Goal: Task Accomplishment & Management: Manage account settings

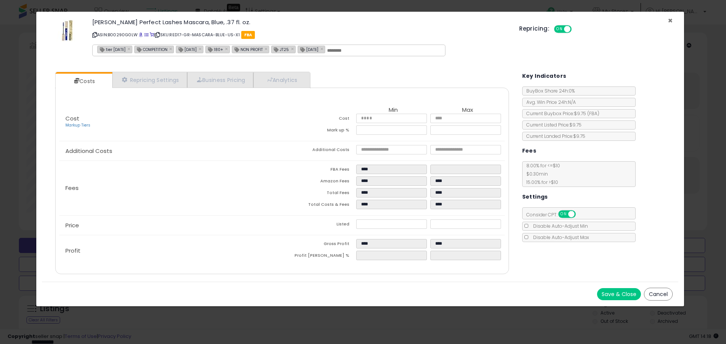
click at [671, 19] on span "×" at bounding box center [670, 20] width 5 height 11
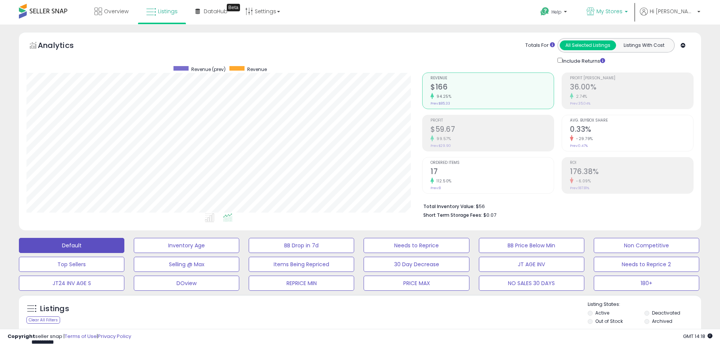
click at [634, 17] on link "My Stores" at bounding box center [607, 12] width 53 height 25
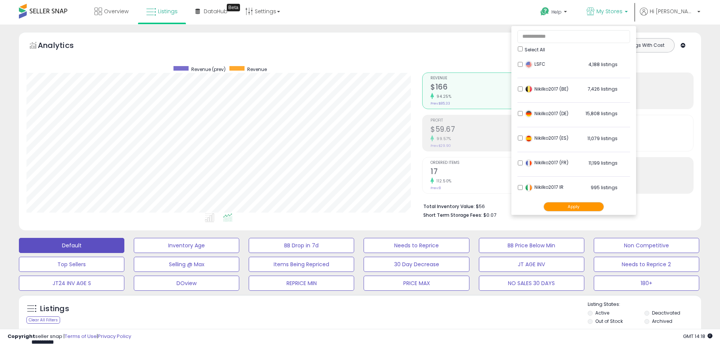
click at [583, 206] on button "Apply" at bounding box center [574, 206] width 60 height 9
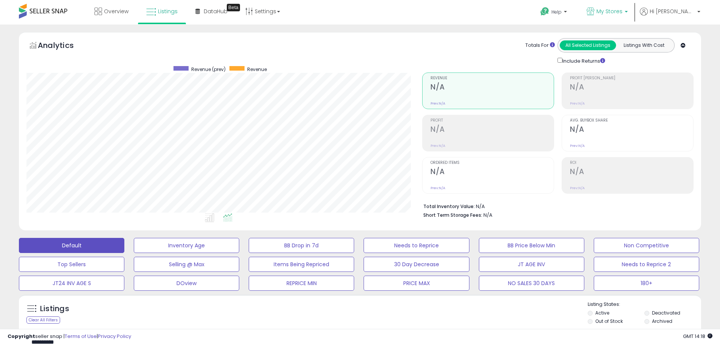
click at [623, 12] on span "My Stores" at bounding box center [610, 12] width 26 height 8
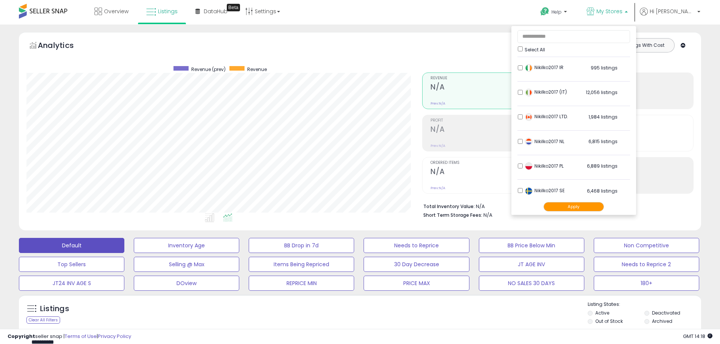
scroll to position [150, 0]
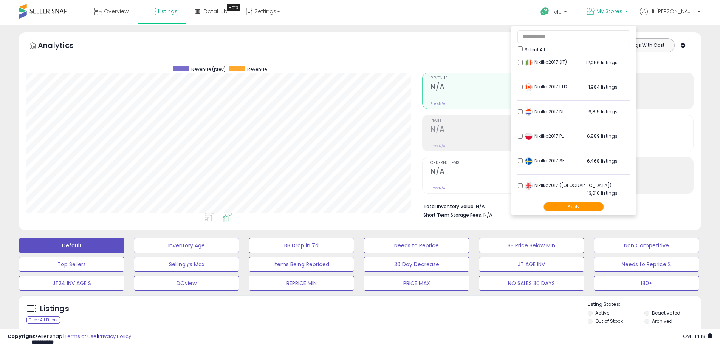
click at [449, 56] on div "Totals For All Selected Listings Listings With Cost Include Returns" at bounding box center [555, 51] width 266 height 27
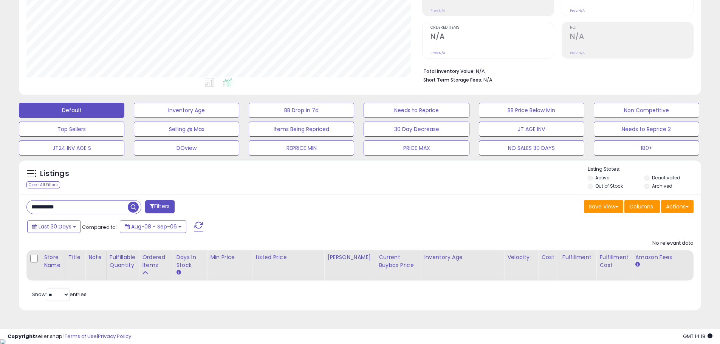
scroll to position [136, 0]
click at [45, 208] on input "**********" at bounding box center [77, 206] width 101 height 13
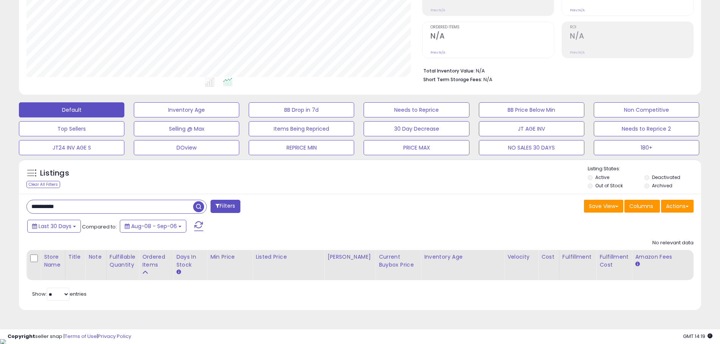
click at [45, 208] on input "**********" at bounding box center [110, 206] width 166 height 13
paste input "text"
click at [200, 205] on span "button" at bounding box center [198, 206] width 11 height 11
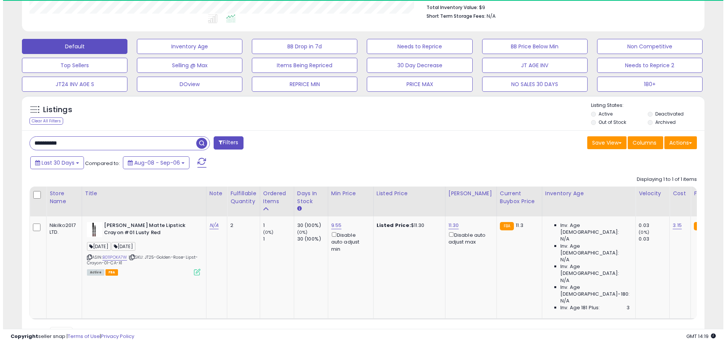
scroll to position [155, 396]
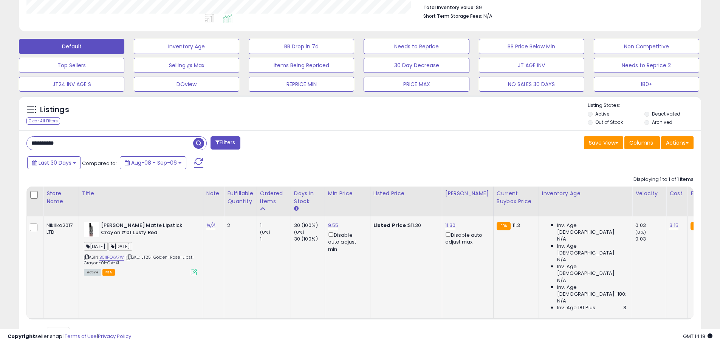
click at [192, 271] on icon at bounding box center [194, 272] width 6 height 6
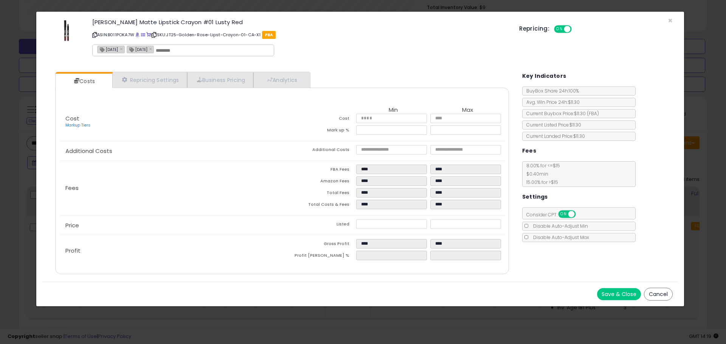
click at [666, 20] on div "[PERSON_NAME] Matte Lipstick Crayon #01 Lusty Red ASIN: B011POKA7W | SKU: JT25-…" at bounding box center [360, 38] width 636 height 43
click at [671, 20] on span "×" at bounding box center [670, 20] width 5 height 11
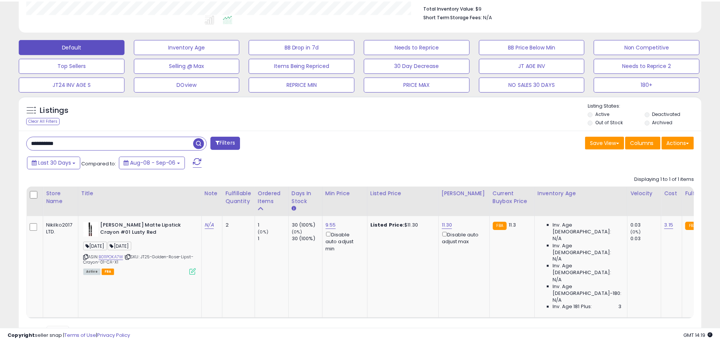
scroll to position [377870, 377629]
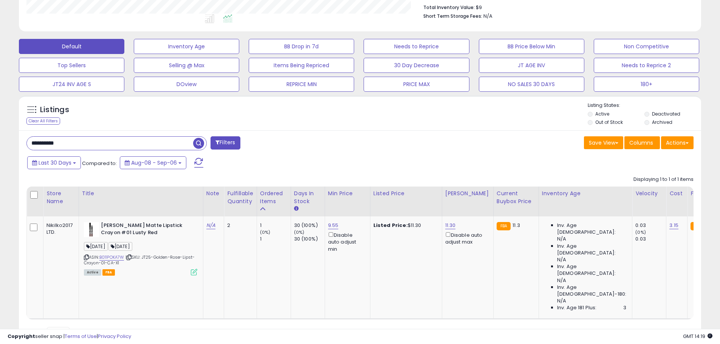
click at [54, 141] on input "**********" at bounding box center [110, 143] width 166 height 13
paste input "text"
click at [199, 143] on span "button" at bounding box center [198, 143] width 11 height 11
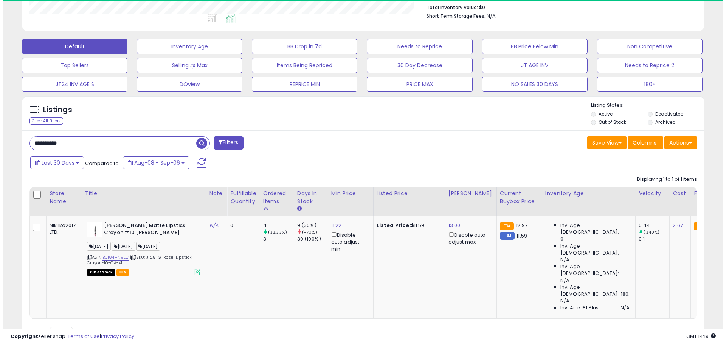
scroll to position [155, 396]
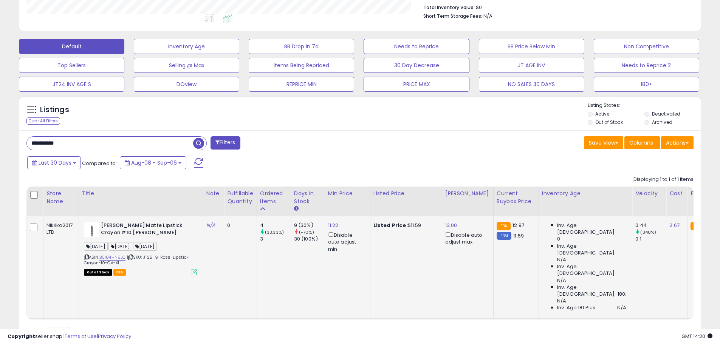
click at [193, 276] on icon at bounding box center [194, 272] width 6 height 6
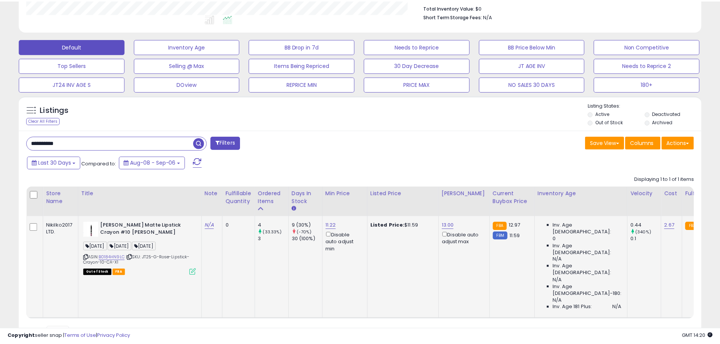
scroll to position [155, 399]
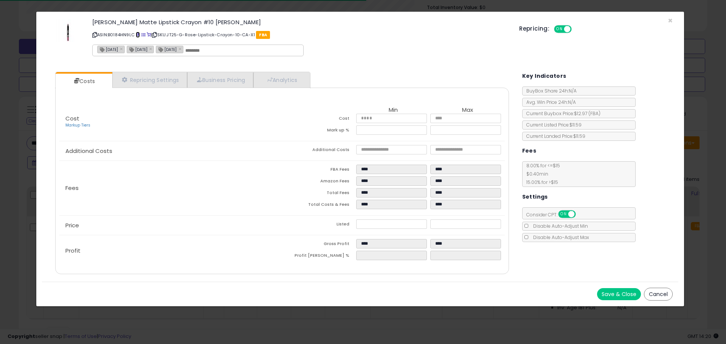
click at [140, 34] on span at bounding box center [138, 35] width 4 height 4
click at [672, 20] on span "×" at bounding box center [670, 20] width 5 height 11
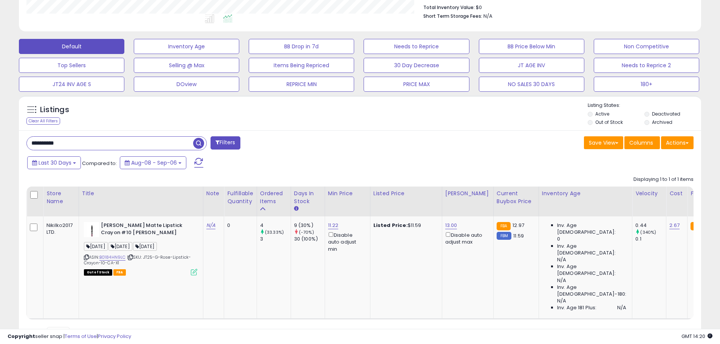
scroll to position [377870, 377629]
click at [57, 143] on input "**********" at bounding box center [110, 143] width 166 height 13
paste input "text"
click at [200, 144] on span "button" at bounding box center [198, 143] width 11 height 11
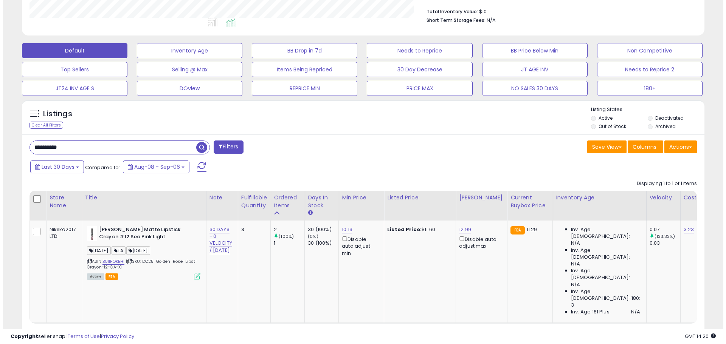
scroll to position [199, 0]
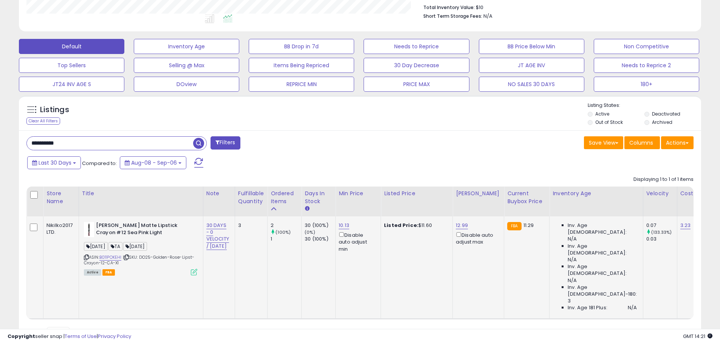
click at [191, 273] on icon at bounding box center [194, 272] width 6 height 6
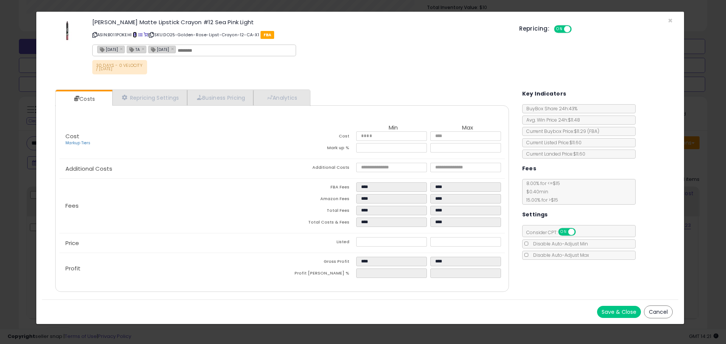
click at [135, 36] on span at bounding box center [135, 35] width 4 height 4
click at [669, 21] on span "×" at bounding box center [670, 20] width 5 height 11
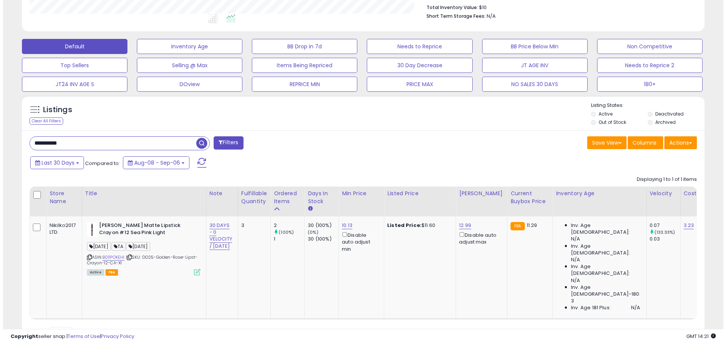
scroll to position [0, 0]
click at [191, 273] on icon at bounding box center [194, 272] width 6 height 6
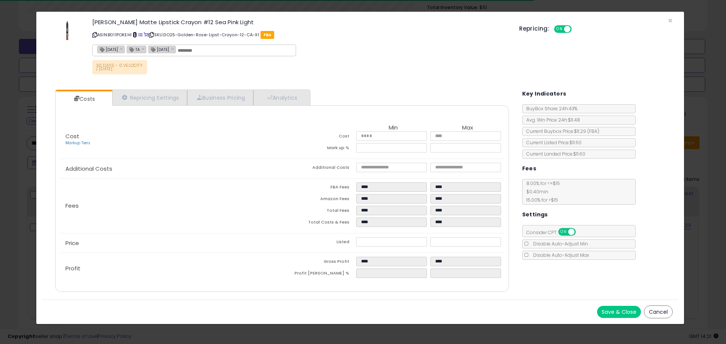
click at [135, 35] on span at bounding box center [135, 35] width 4 height 4
drag, startPoint x: 671, startPoint y: 19, endPoint x: 488, endPoint y: 54, distance: 186.2
click at [671, 19] on span "×" at bounding box center [670, 20] width 5 height 11
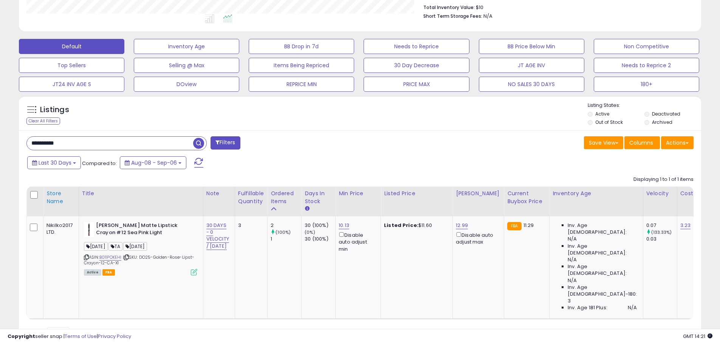
scroll to position [377870, 377629]
click at [45, 142] on input "**********" at bounding box center [110, 143] width 166 height 13
paste input "text"
type input "**********"
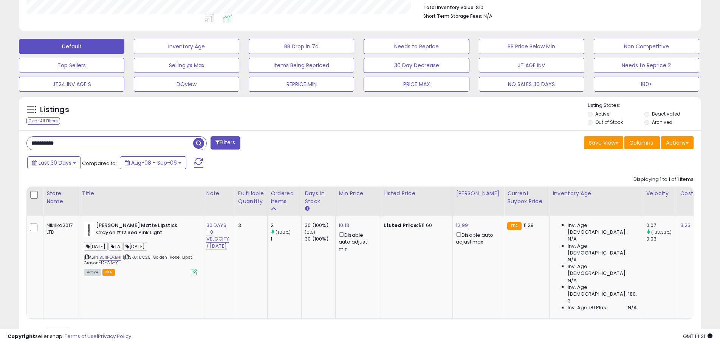
click at [194, 143] on span "button" at bounding box center [198, 143] width 11 height 11
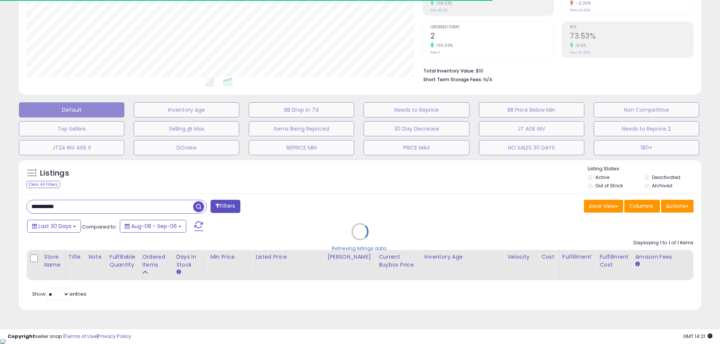
scroll to position [0, 0]
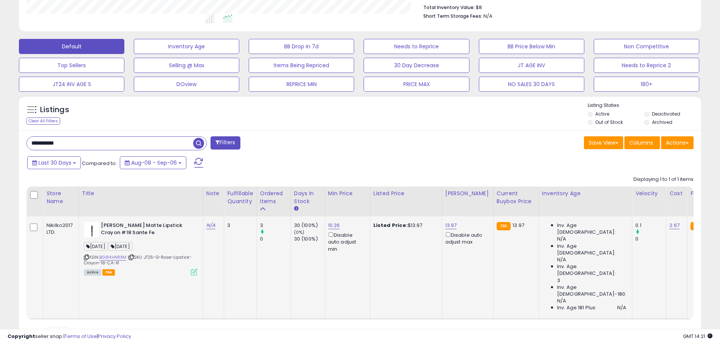
click at [193, 271] on icon at bounding box center [194, 272] width 6 height 6
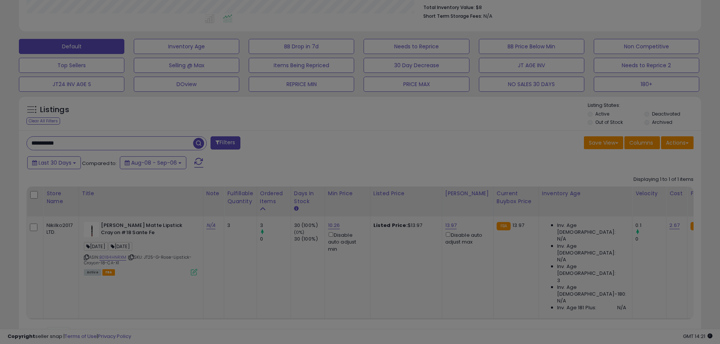
scroll to position [155, 399]
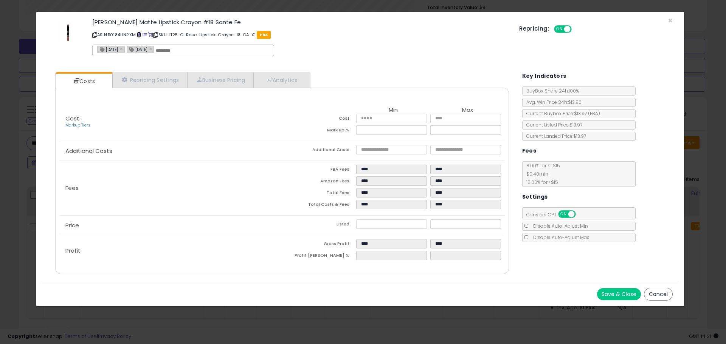
click at [139, 36] on span at bounding box center [139, 35] width 4 height 4
click at [668, 19] on span "×" at bounding box center [670, 20] width 5 height 11
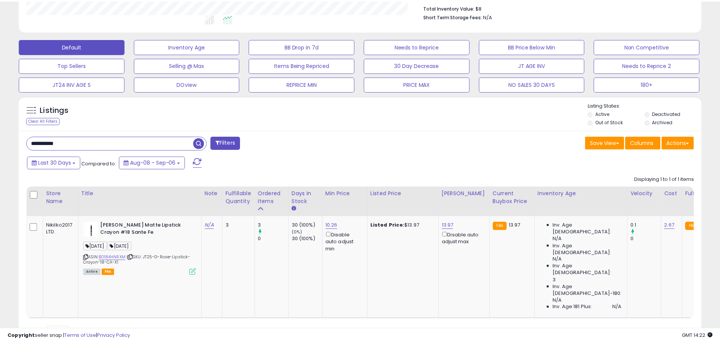
scroll to position [377870, 377629]
